Goal: Task Accomplishment & Management: Use online tool/utility

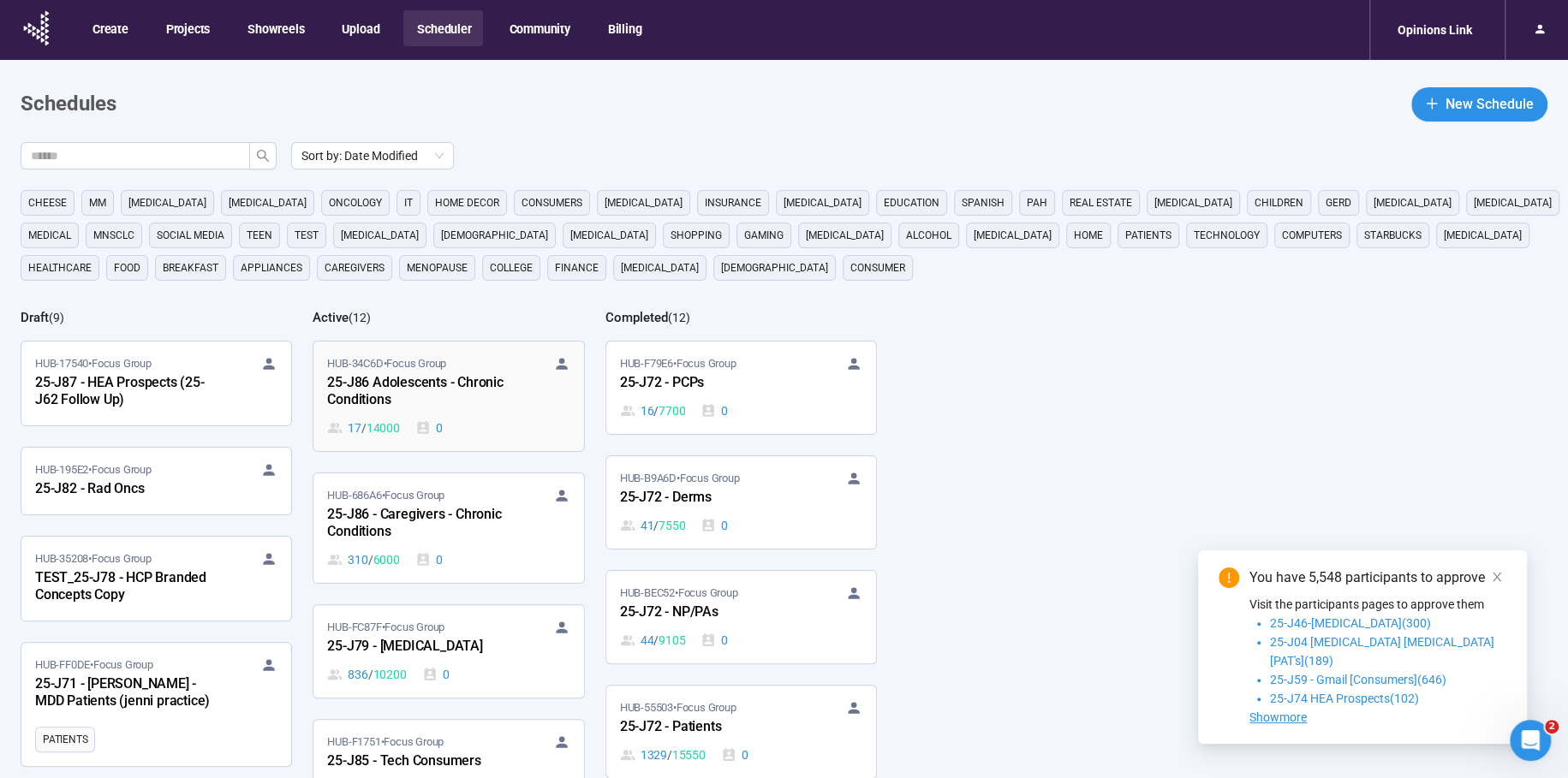
click at [412, 394] on div "25-J86 Adolescents - Chronic Conditions" at bounding box center [421, 392] width 189 height 39
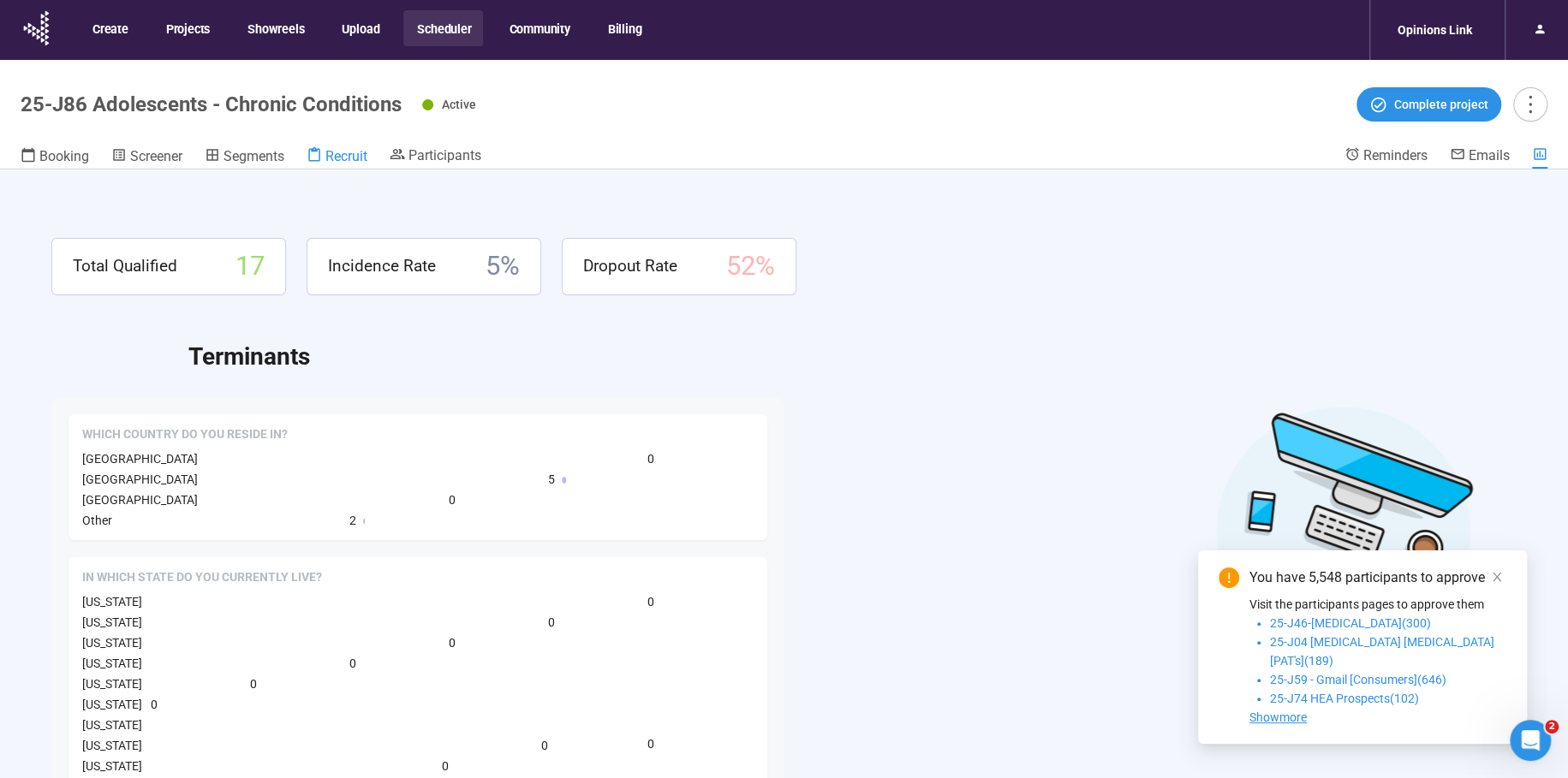
click at [358, 155] on span "Recruit" at bounding box center [347, 156] width 42 height 16
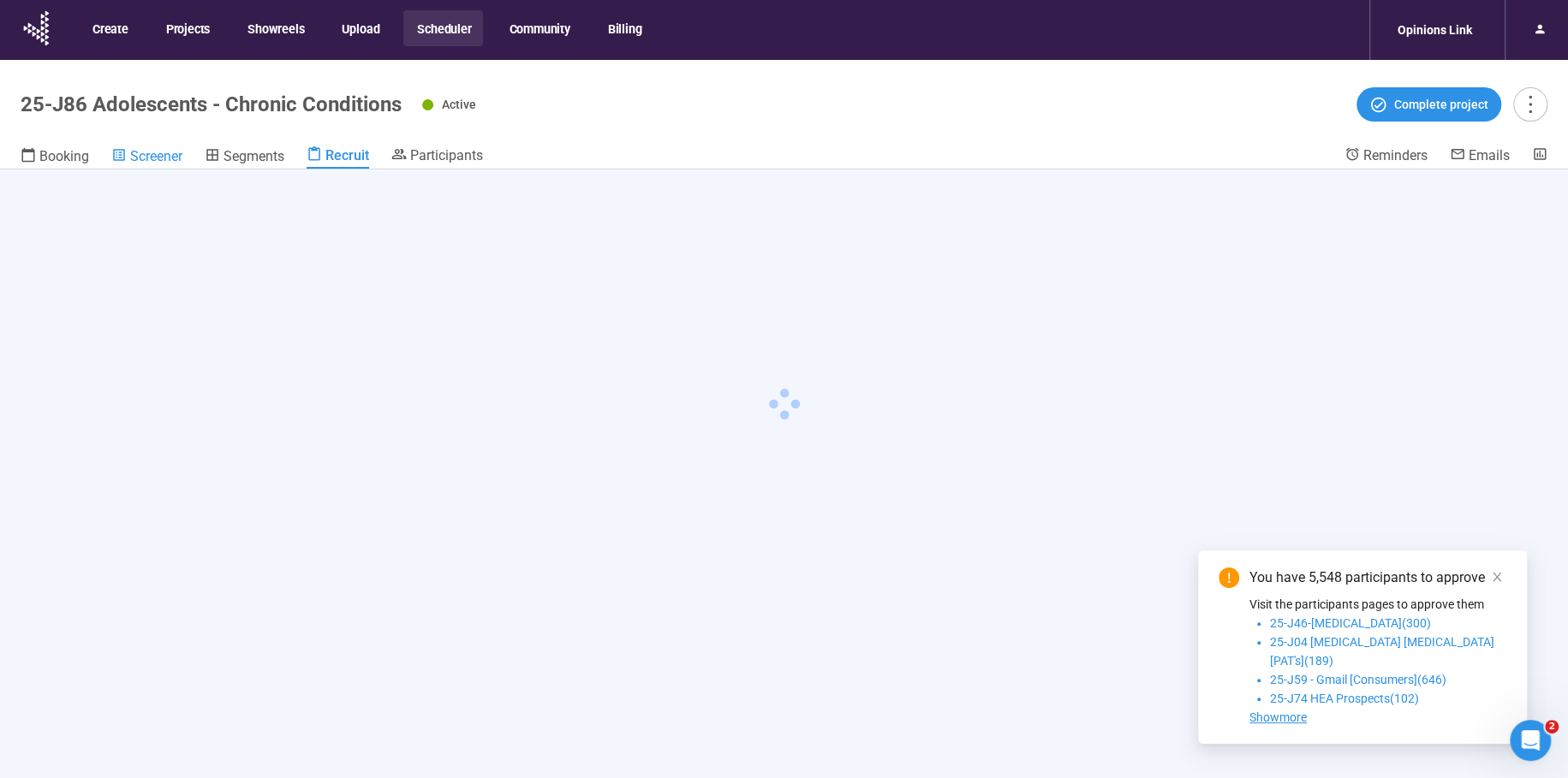
click at [176, 147] on link "Screener" at bounding box center [147, 157] width 71 height 22
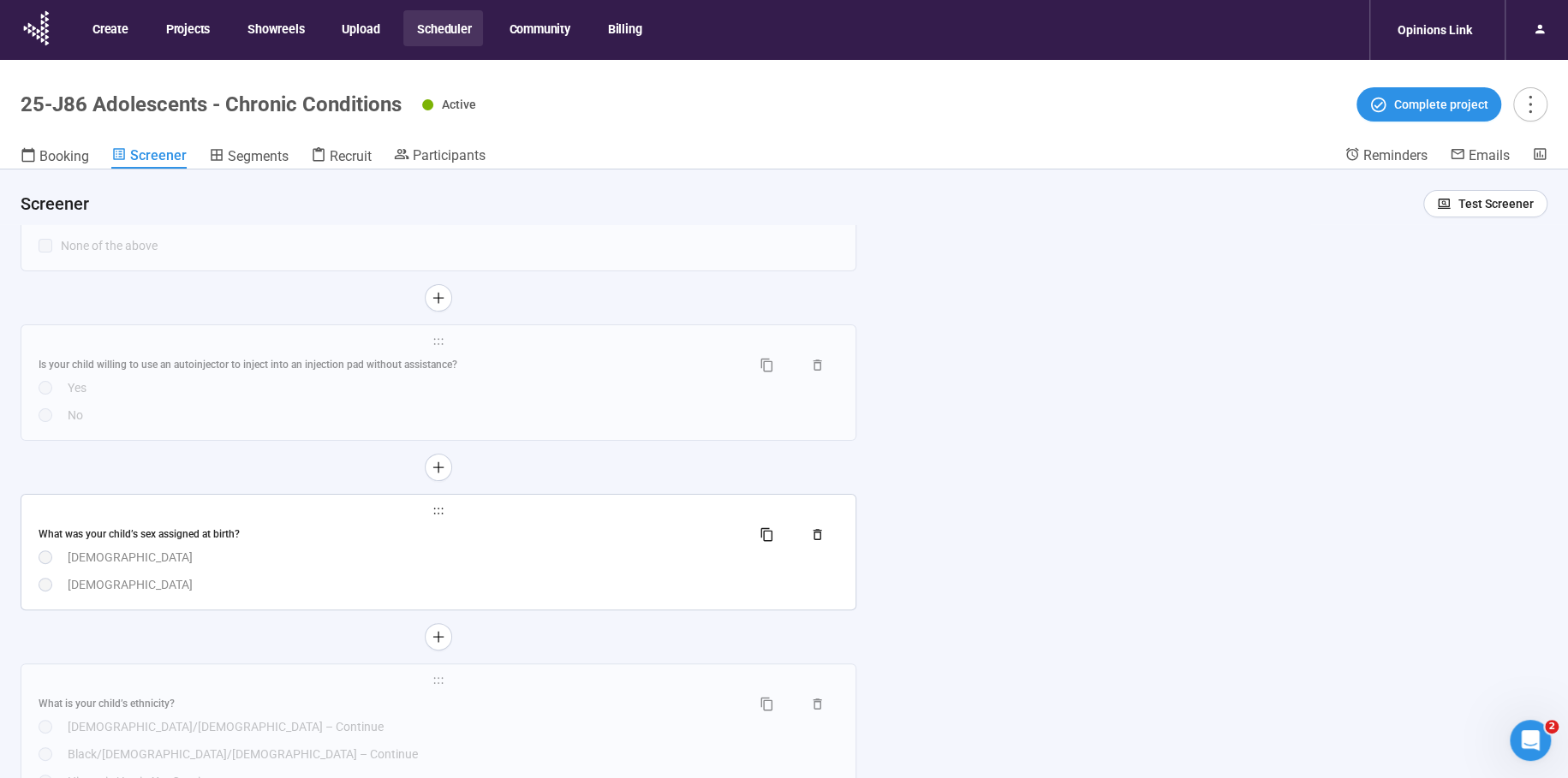
scroll to position [4858, 0]
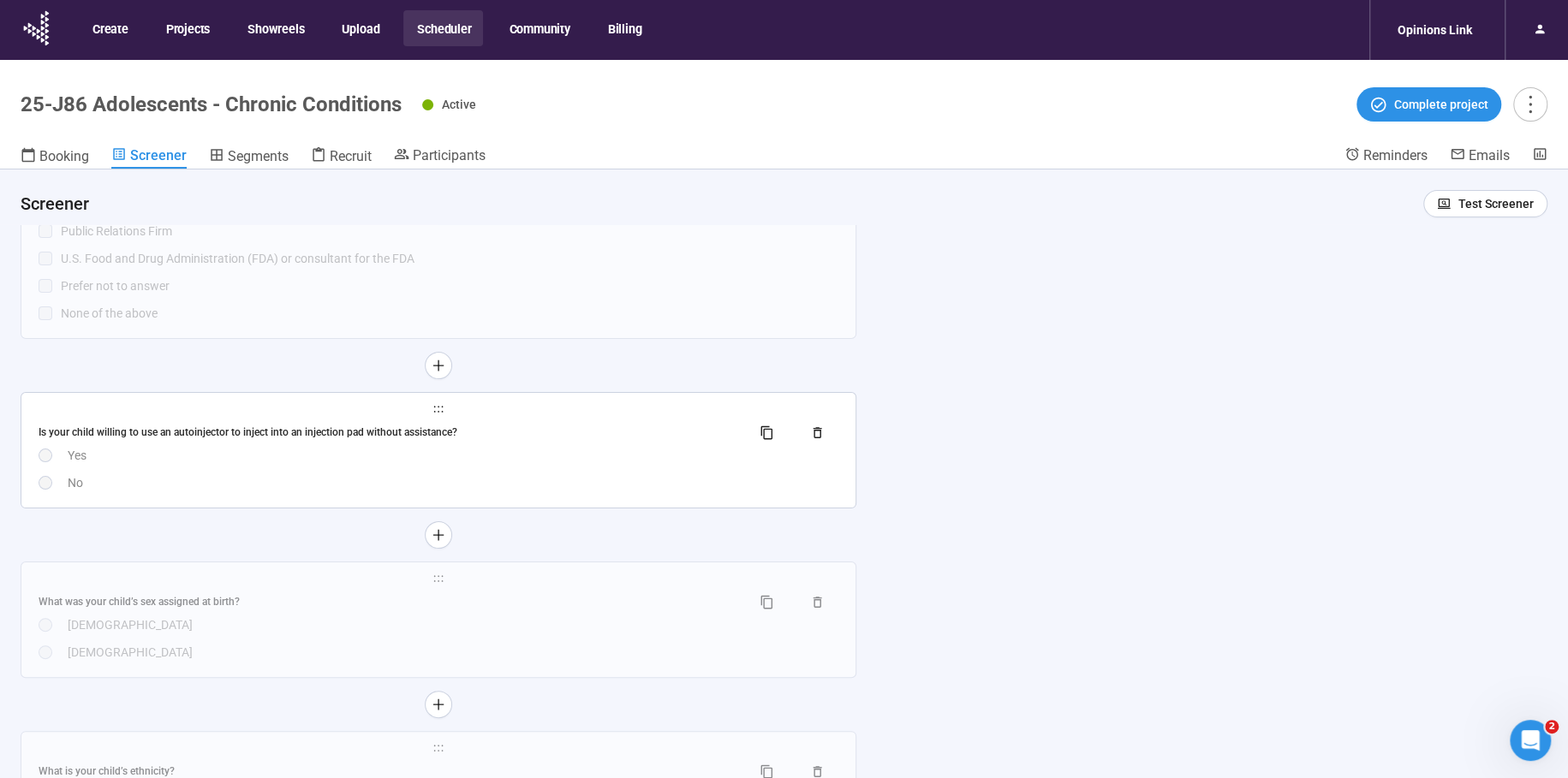
click at [473, 465] on div "Yes" at bounding box center [453, 456] width 771 height 19
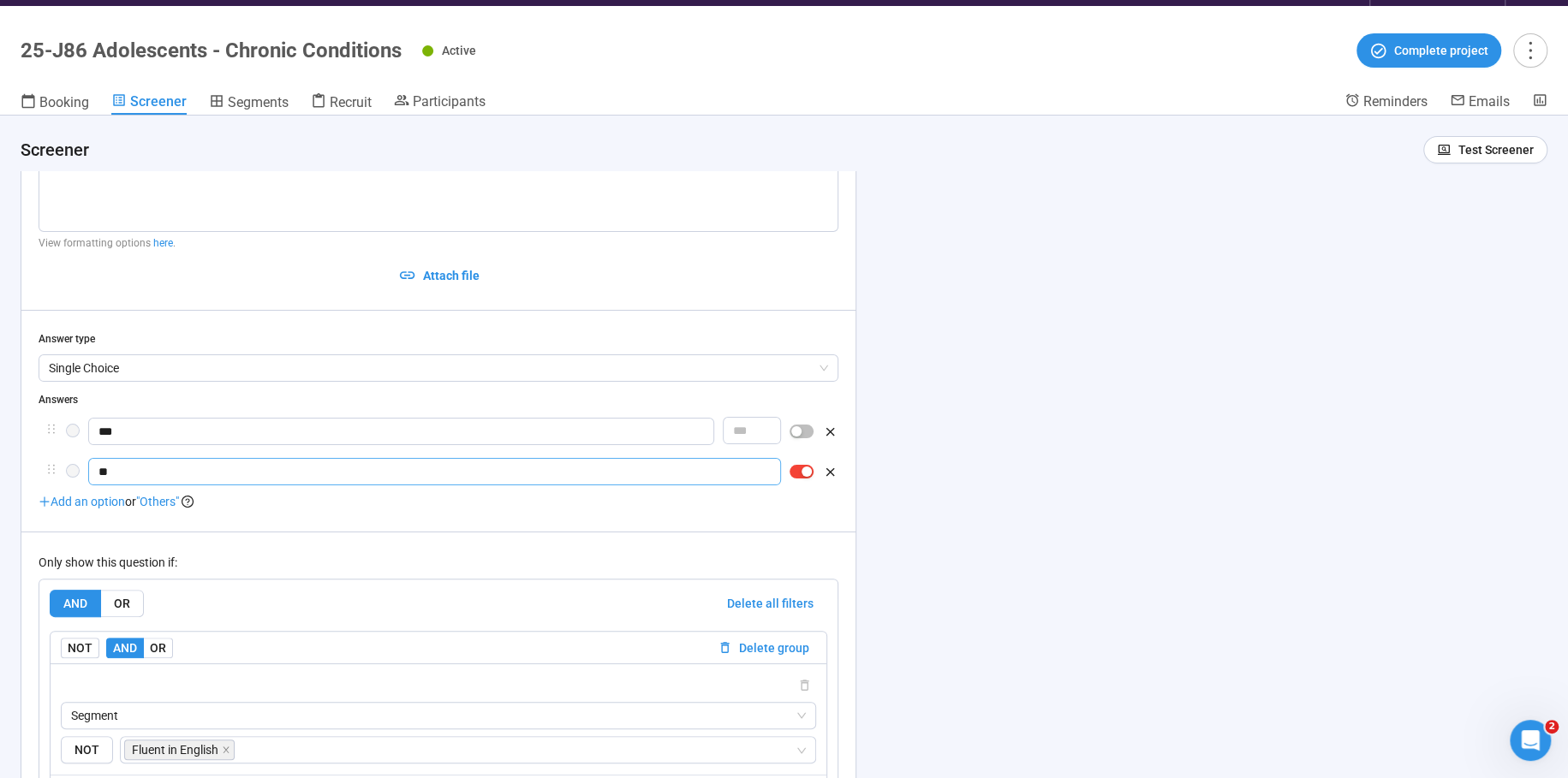
scroll to position [4782, 0]
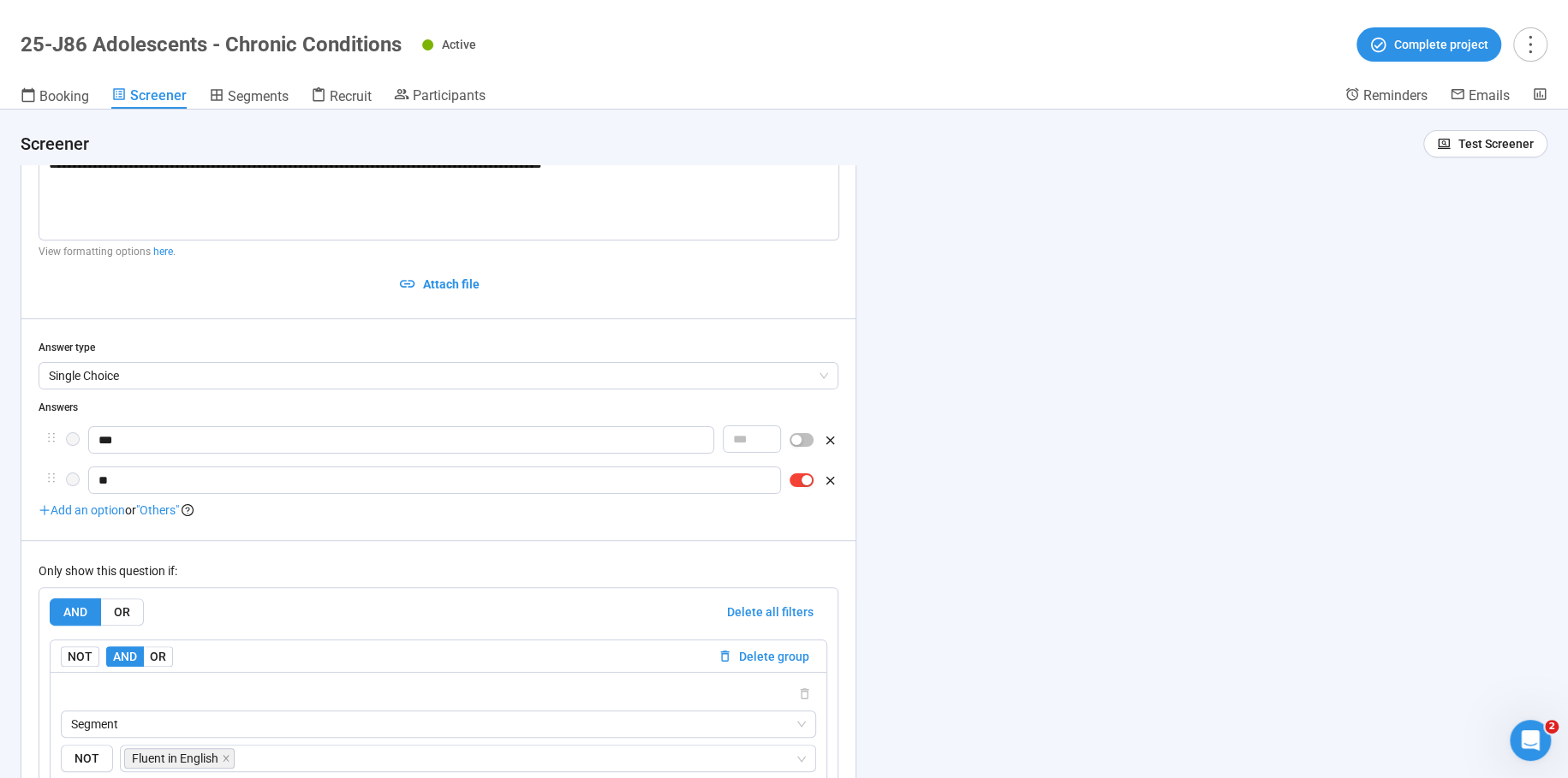
click at [252, 85] on header "25-J86 Adolescents - Chronic Conditions Active Complete project Booking Screene…" at bounding box center [784, 55] width 1568 height 109
click at [246, 101] on span "Segments" at bounding box center [258, 96] width 60 height 16
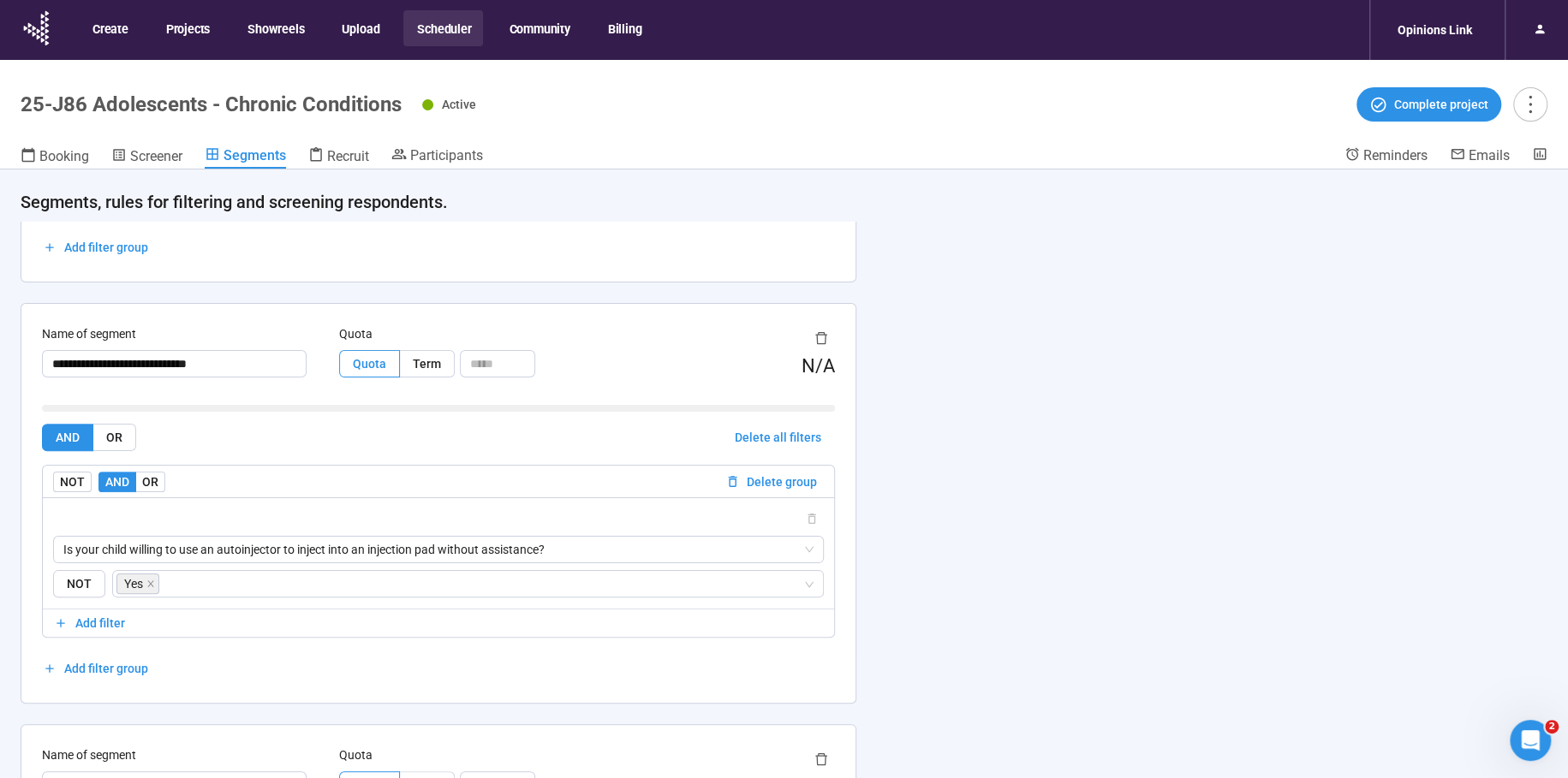
scroll to position [384, 0]
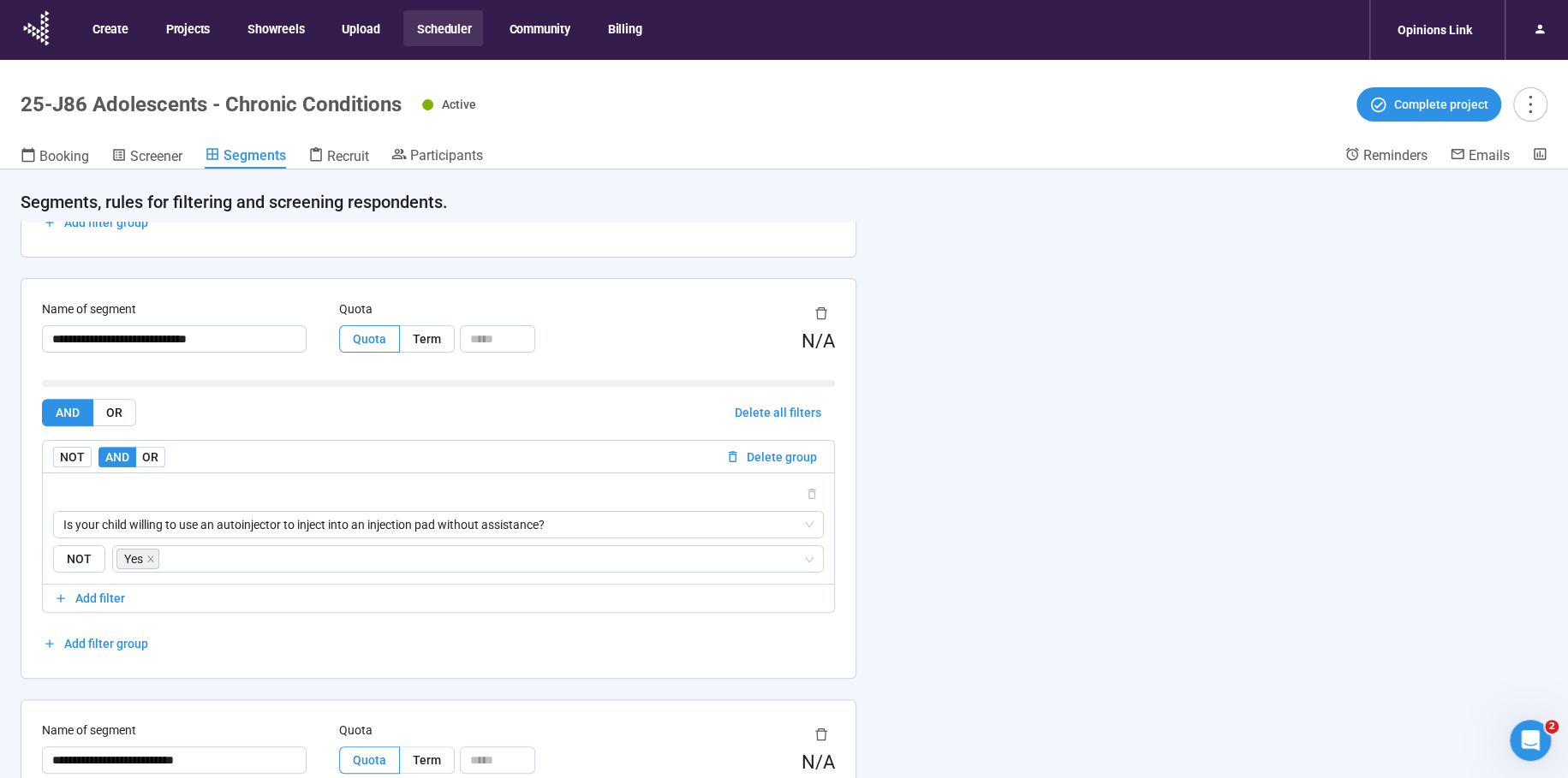
drag, startPoint x: 822, startPoint y: 309, endPoint x: 844, endPoint y: 344, distance: 41.3
click at [822, 309] on icon "delete" at bounding box center [821, 313] width 13 height 13
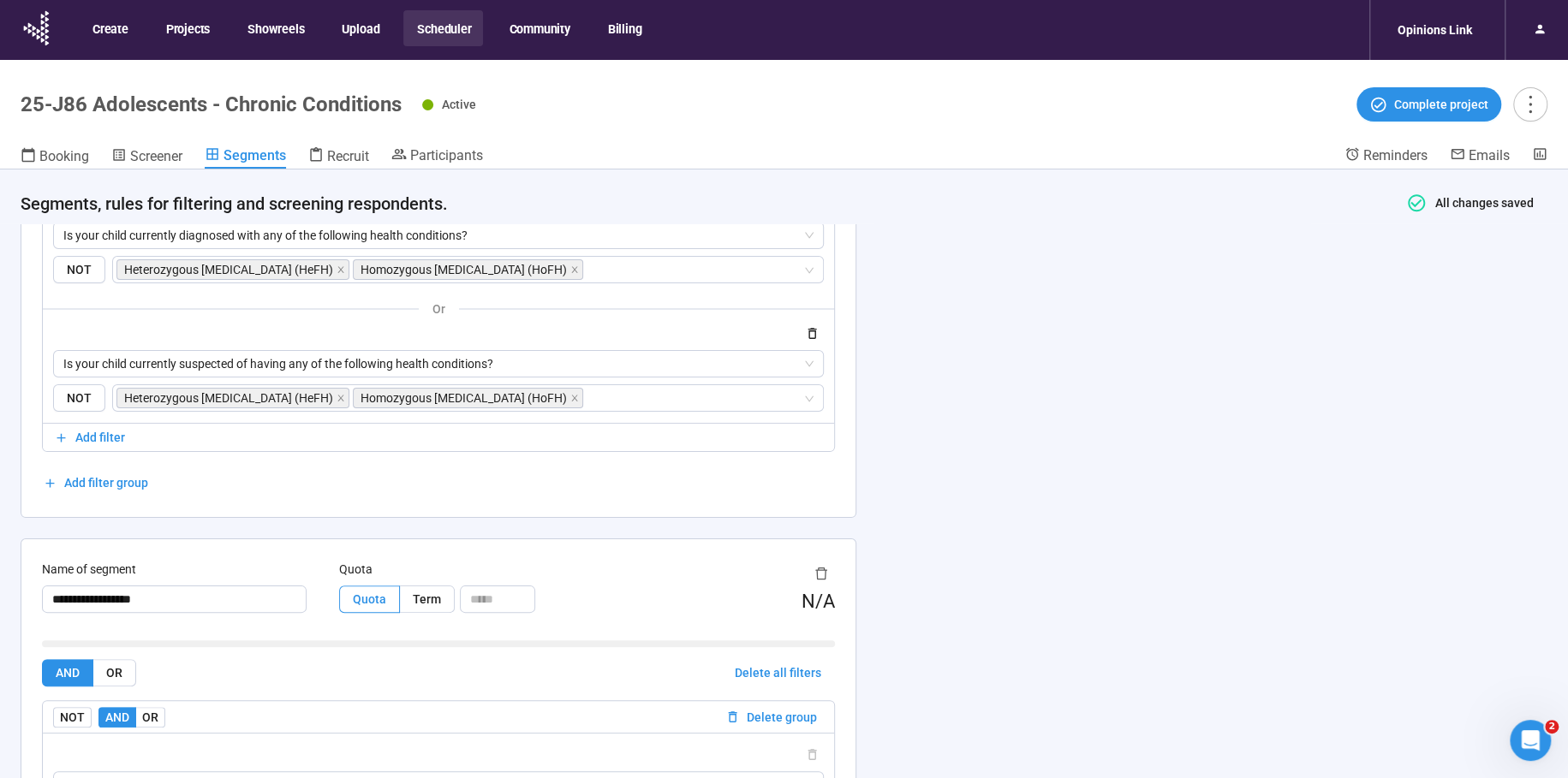
scroll to position [0, 0]
